Goal: Check status: Check status

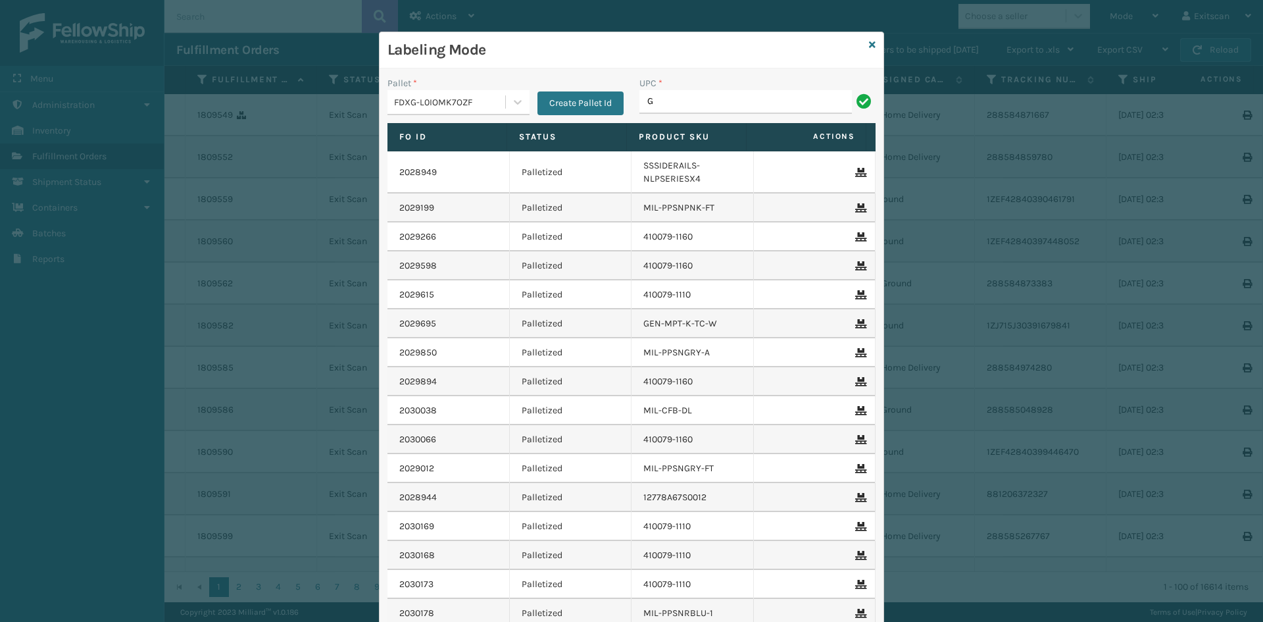
type input "GEN-HBBRKT-EK-C-H-B-A"
type input "SSSIDERAILS-NLPSERIESX4"
type input "GEN-PW-VEN-S"
type input "1277800M20005"
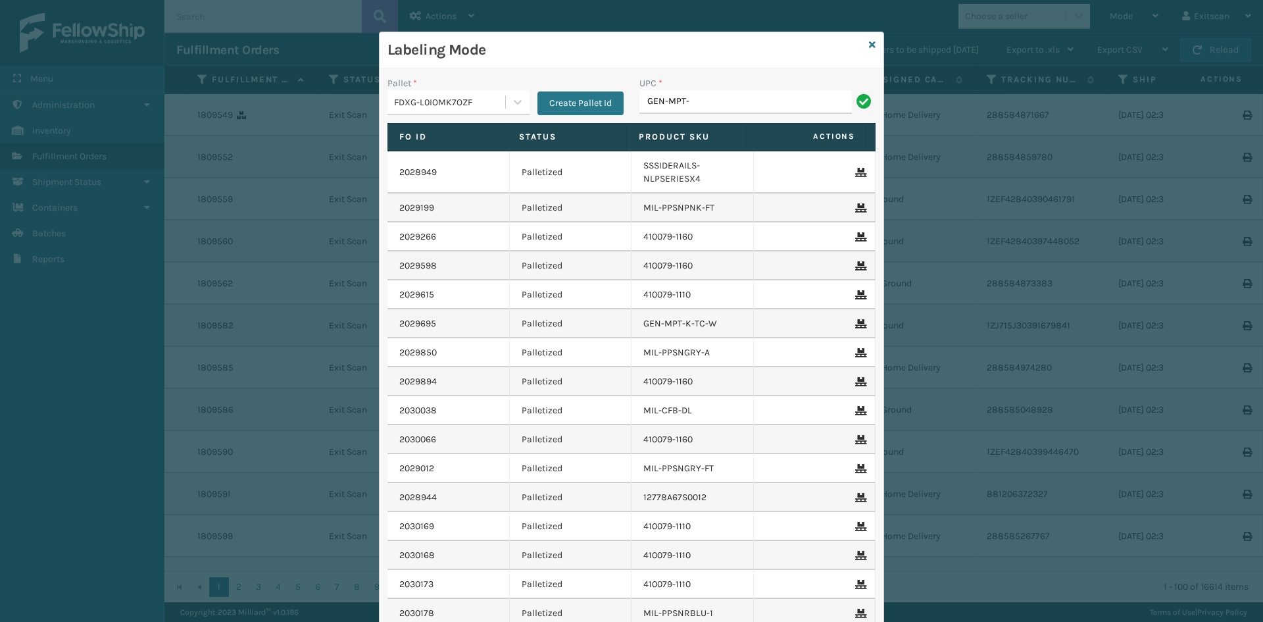
type input "GEN-MPT-K-TC-W"
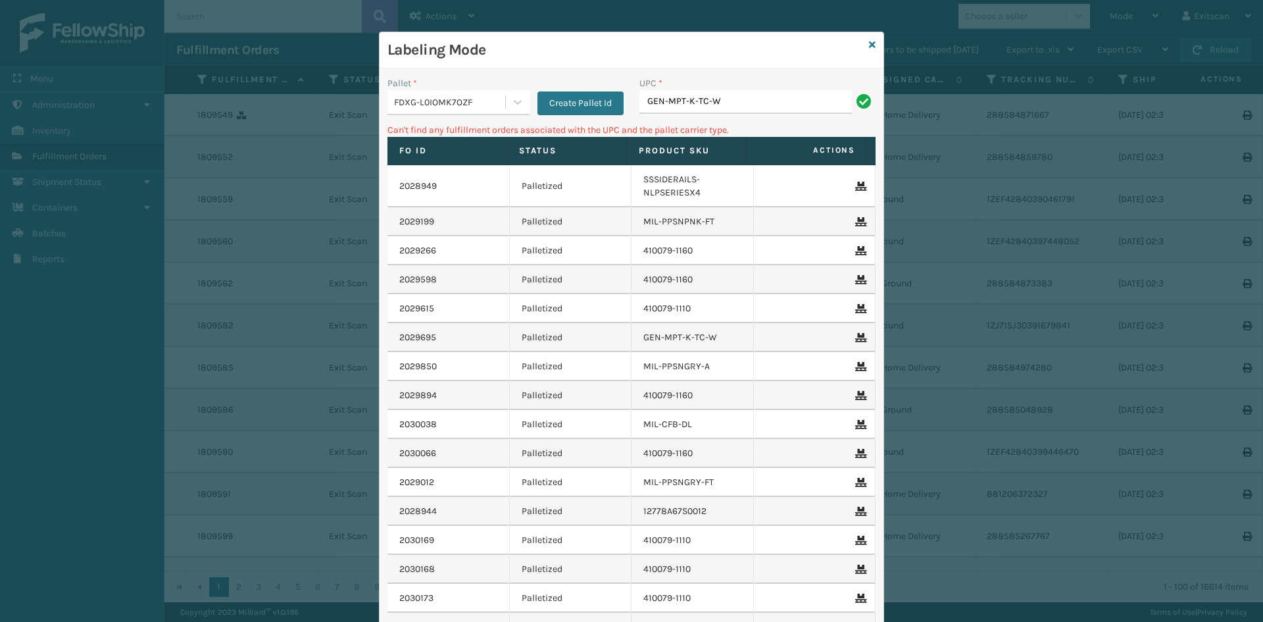
click at [490, 112] on div "FDXG-L0IOMK7OZF" at bounding box center [458, 102] width 142 height 25
click at [458, 165] on div "UPSG-205L8FCPCB" at bounding box center [458, 159] width 142 height 24
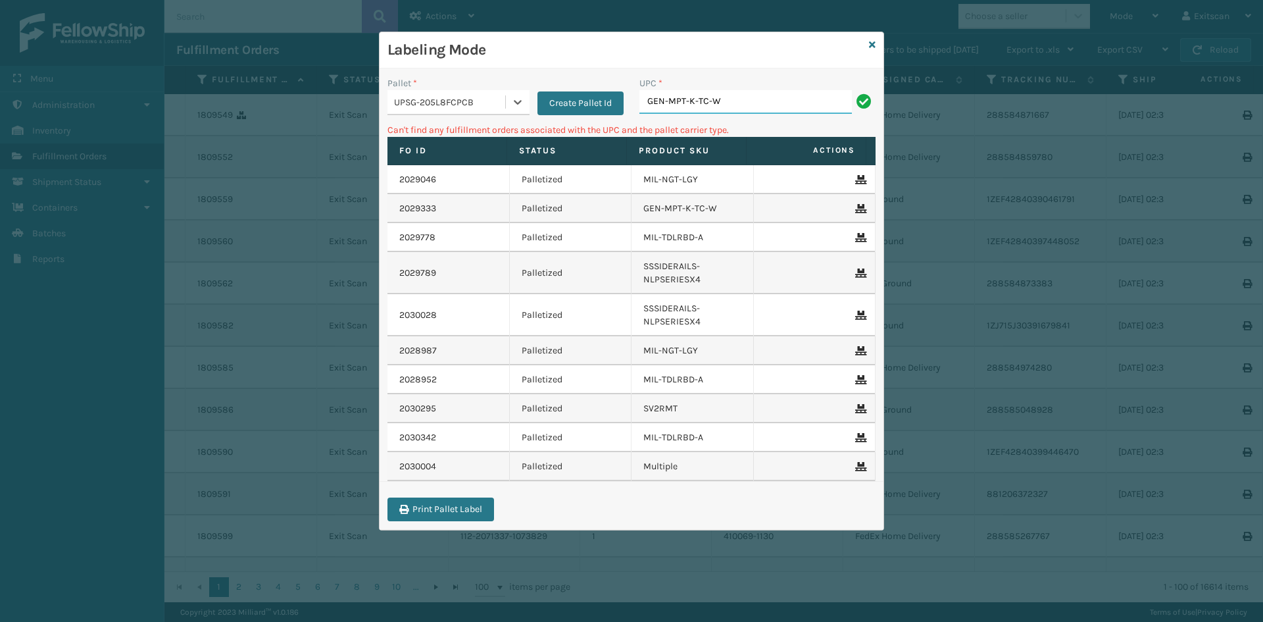
drag, startPoint x: 733, startPoint y: 100, endPoint x: 721, endPoint y: 106, distance: 13.2
click at [731, 101] on input "GEN-MPT-K-TC-W" at bounding box center [745, 102] width 212 height 24
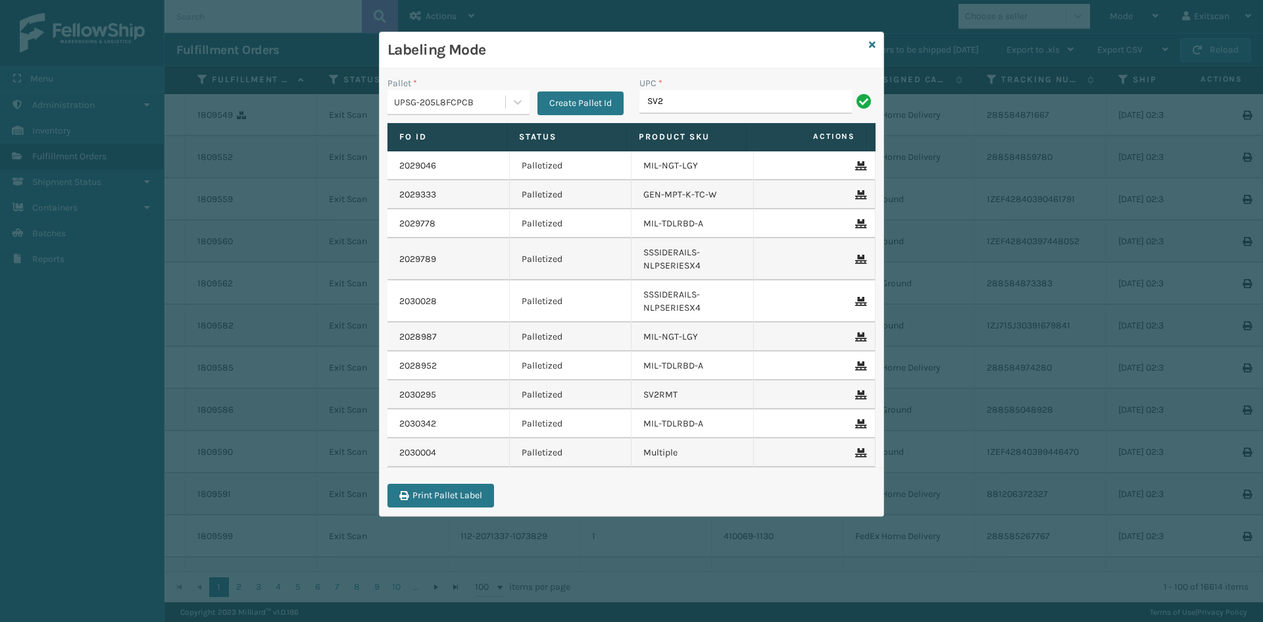
type input "SV2RMT"
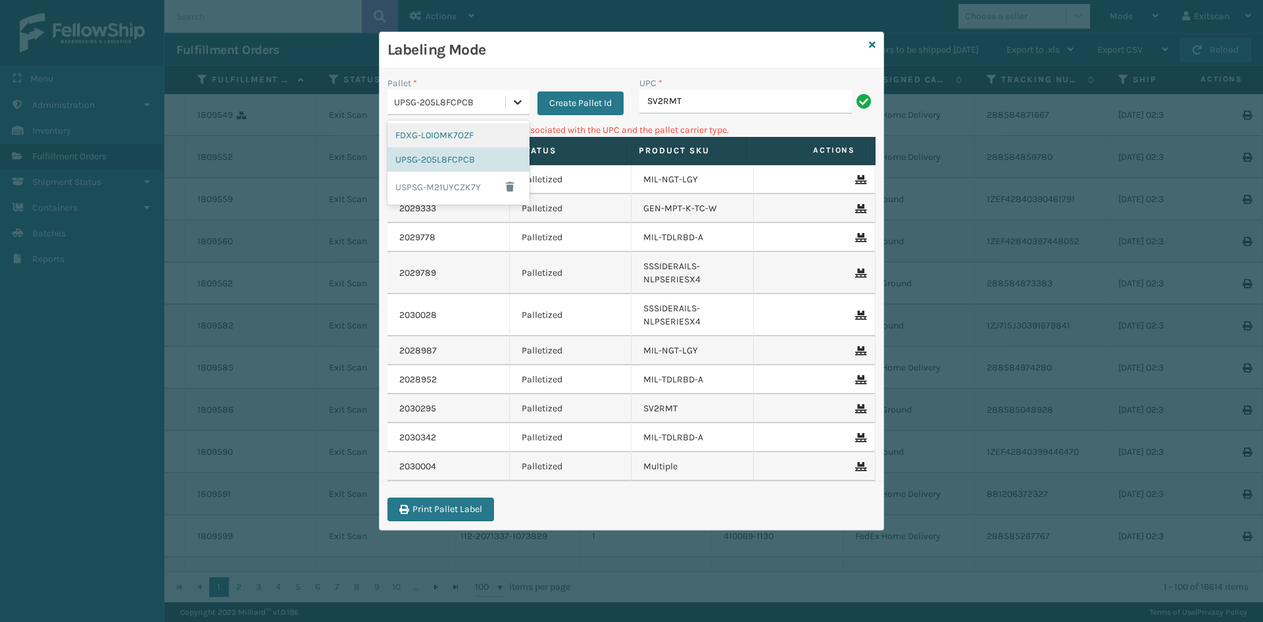
click at [510, 103] on div at bounding box center [518, 102] width 24 height 24
click at [465, 141] on div "FDXG-L0IOMK7OZF" at bounding box center [458, 135] width 142 height 24
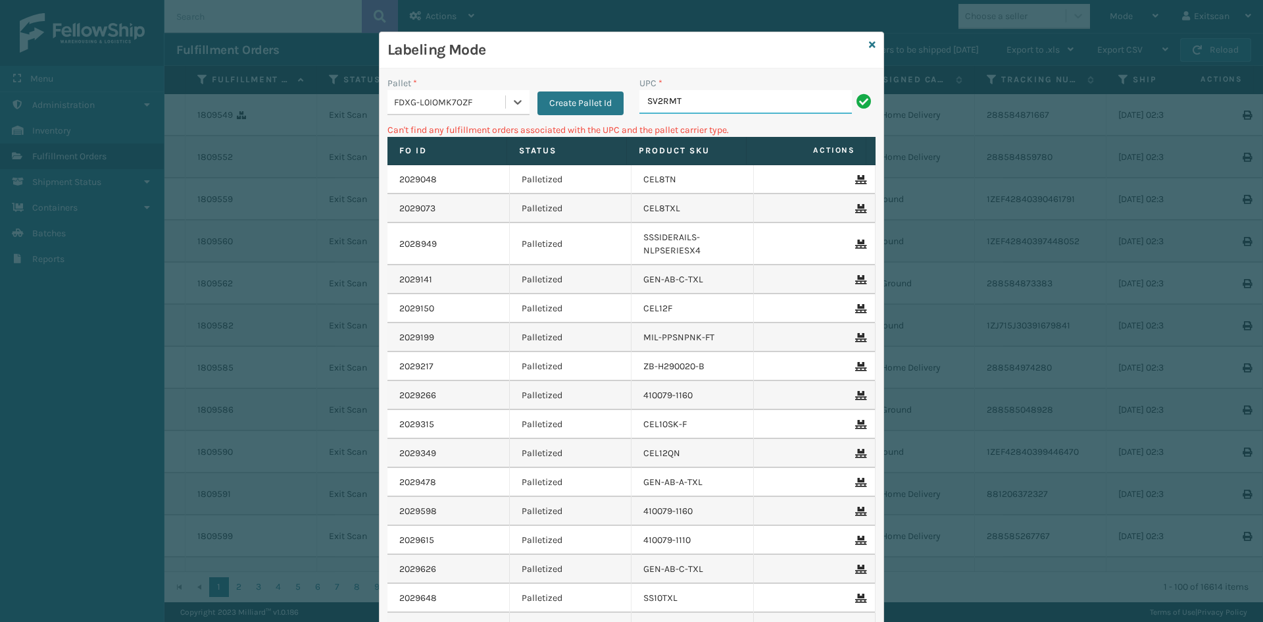
drag, startPoint x: 739, startPoint y: 99, endPoint x: 718, endPoint y: 97, distance: 21.8
click at [739, 99] on input "SV2RMT" at bounding box center [745, 102] width 212 height 24
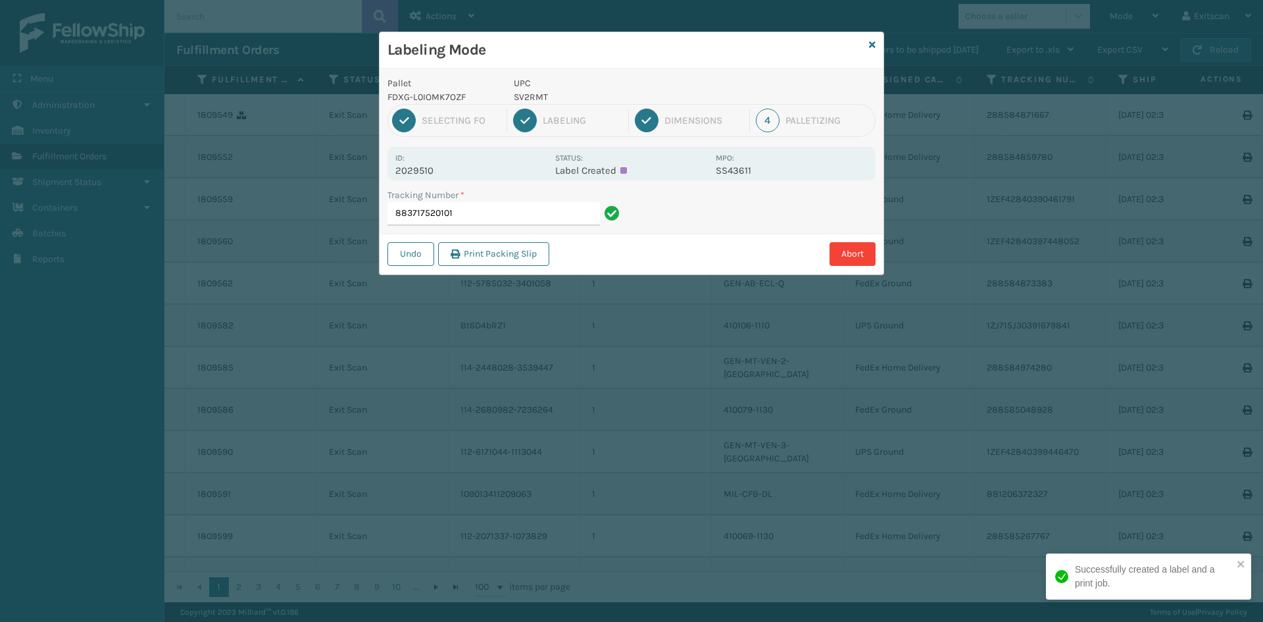
click at [535, 215] on input "883717520101" at bounding box center [493, 214] width 212 height 24
